Goal: Check status

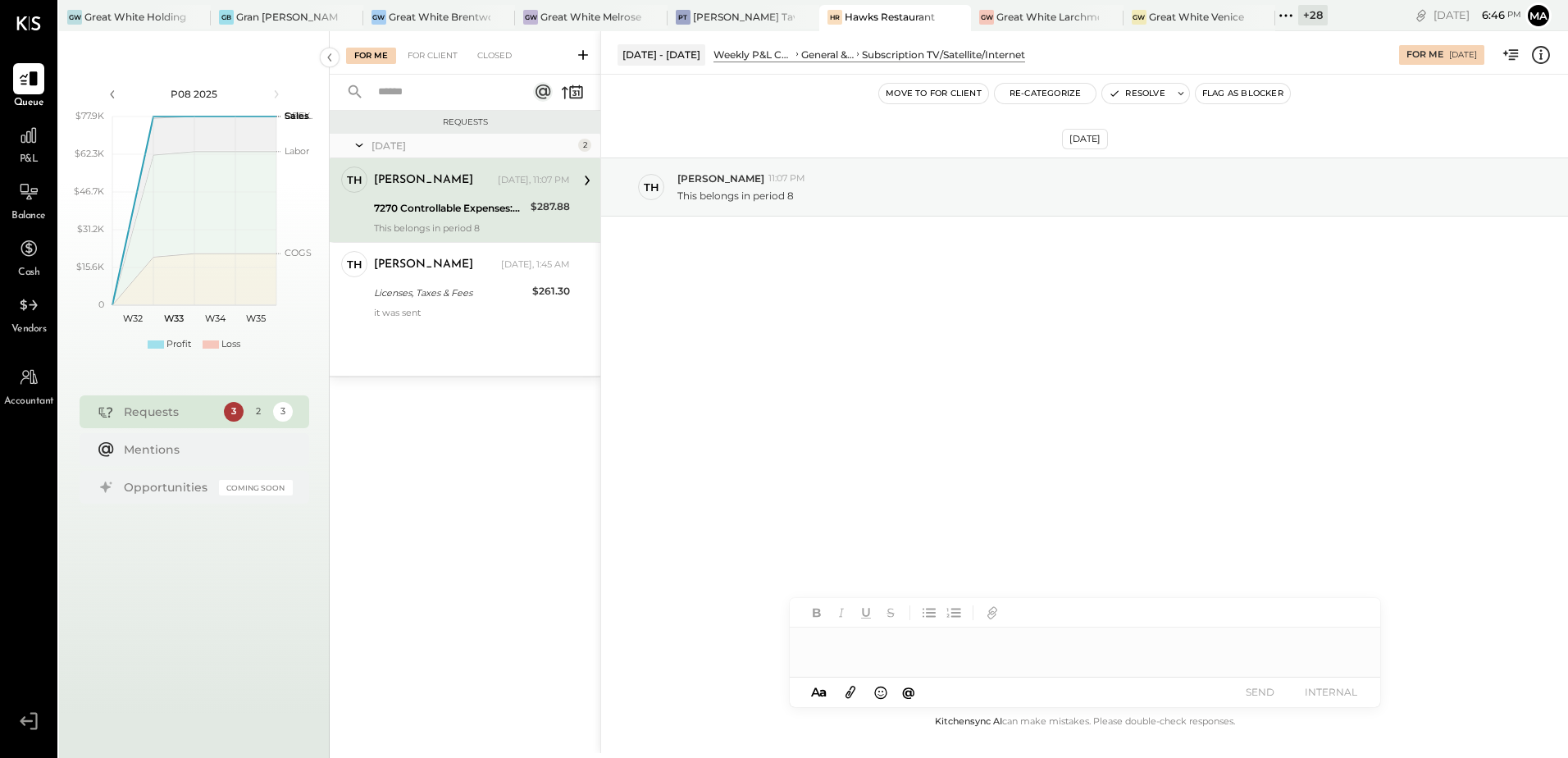
click at [1319, 23] on div "+ 28" at bounding box center [1312, 15] width 29 height 21
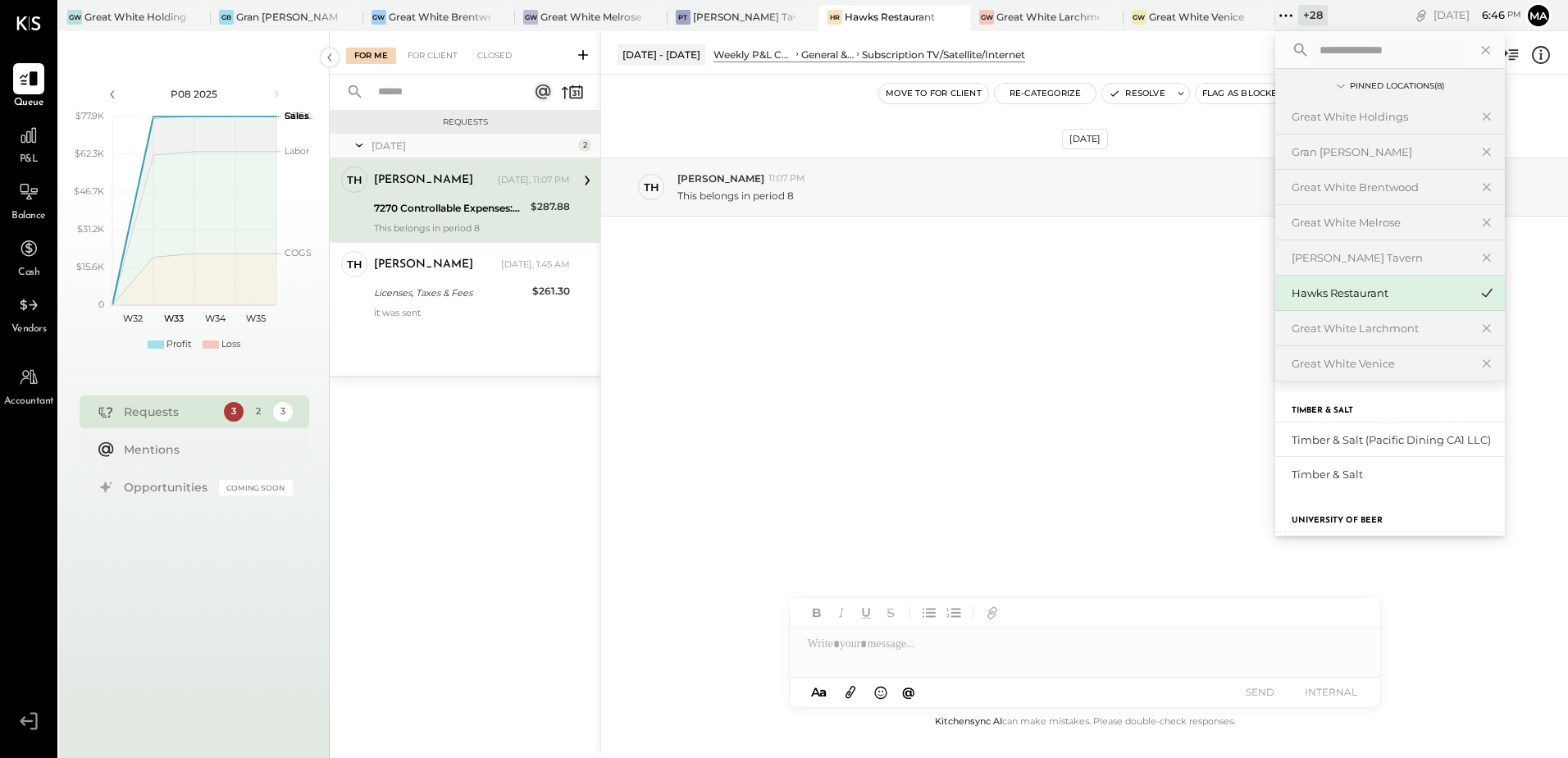
click at [1328, 52] on input "text" at bounding box center [1389, 50] width 152 height 29
type input "*"
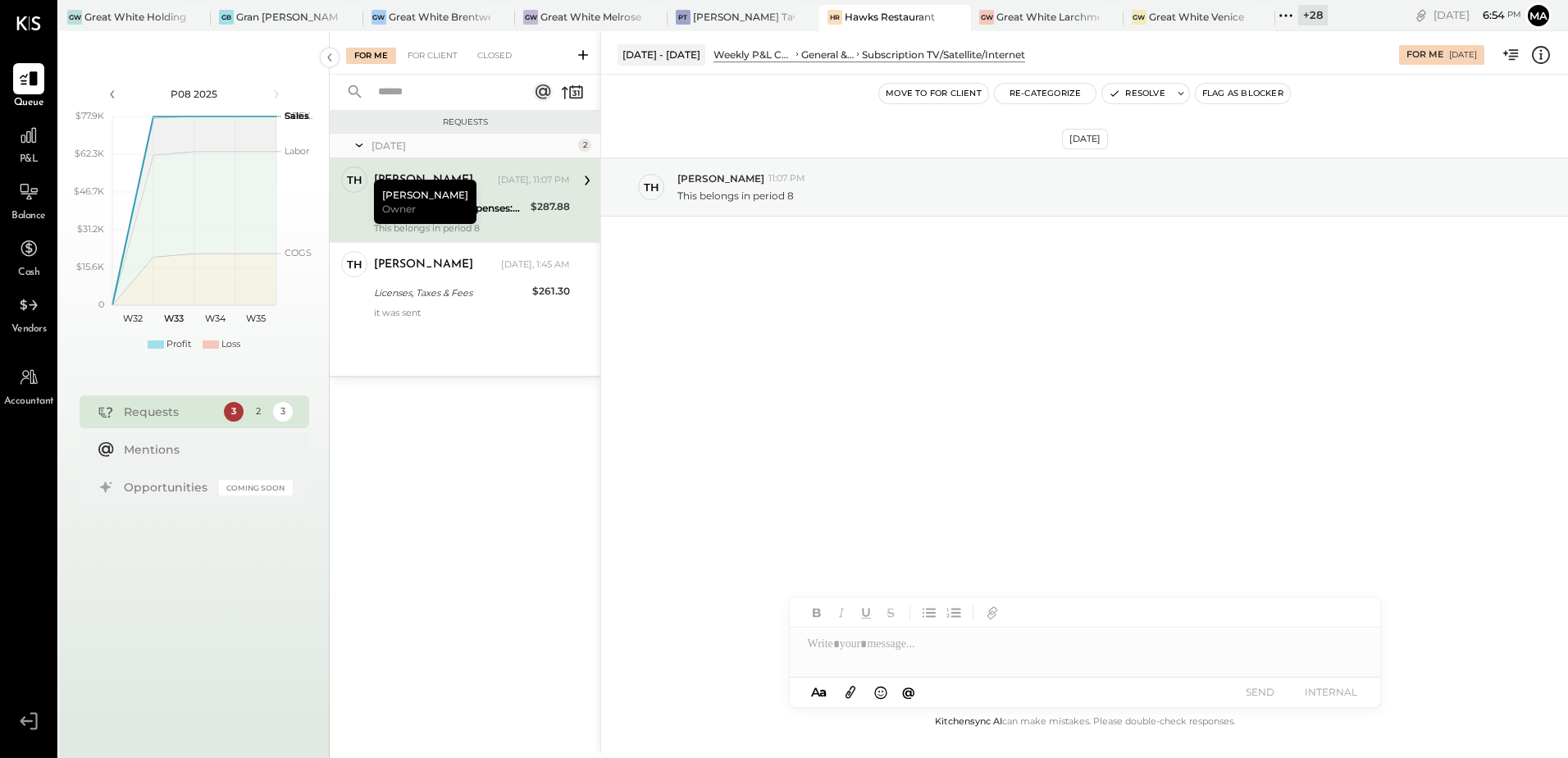
click at [827, 389] on div "[DATE] Th [PERSON_NAME] 11:07 PM This belongs in period 8" at bounding box center [1084, 393] width 967 height 637
